Goal: Book appointment/travel/reservation

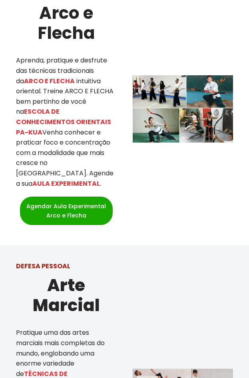
scroll to position [339, 0]
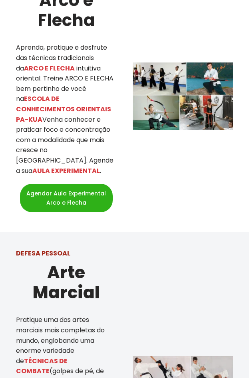
click at [76, 188] on link "Agendar Aula Experimental Arco e Flecha" at bounding box center [66, 198] width 93 height 28
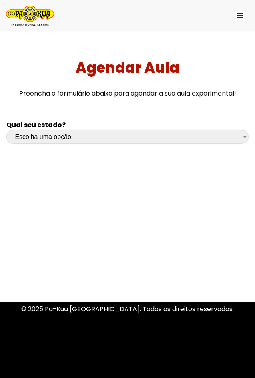
click at [220, 137] on select "Escolha uma opção Rio Grande do Sul Santa Catarina Paraná São Paulo Rio de Jane…" at bounding box center [127, 137] width 242 height 14
select select "sc"
click at [6, 130] on select "Escolha uma opção Rio Grande do Sul Santa Catarina Paraná São Paulo Rio de Jane…" at bounding box center [127, 137] width 242 height 14
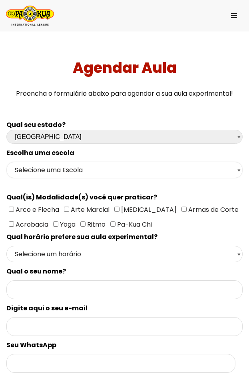
click at [105, 169] on select "Selecione uma Escola Florianópolis - Escola Pantanal Florianópolis - Escola Mau…" at bounding box center [124, 170] width 237 height 16
select select "Florianópolis - Escola Mauro Ramos"
click at [6, 162] on select "Selecione uma Escola Florianópolis - Escola Pantanal Florianópolis - Escola Mau…" at bounding box center [124, 170] width 237 height 16
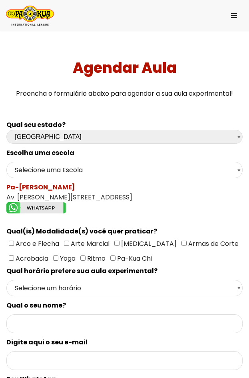
click at [9, 242] on input"] "Arco e Flecha" at bounding box center [11, 243] width 5 height 5
checkbox input"] "true"
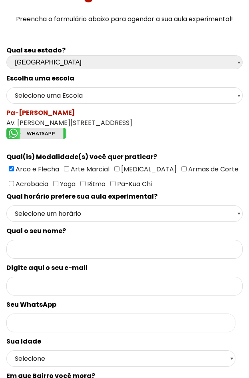
scroll to position [80, 0]
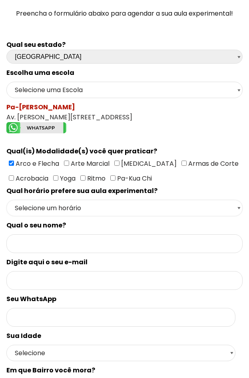
click at [127, 207] on select "Selecione um horário Manhã Tarde Noite" at bounding box center [124, 208] width 237 height 16
select select "Manhã"
click at [6, 200] on select "Selecione um horário Manhã Tarde Noite" at bounding box center [124, 208] width 237 height 16
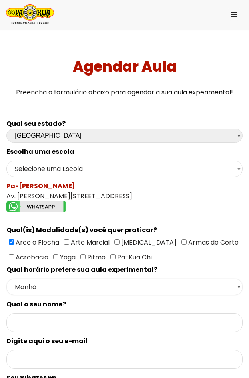
scroll to position [0, 0]
